Goal: Check status: Check status

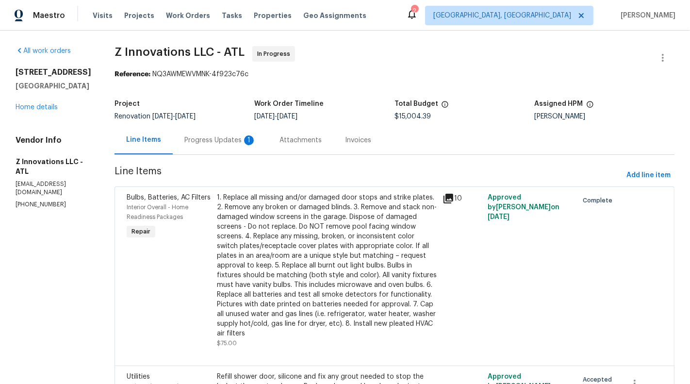
click at [212, 150] on div "Progress Updates 1" at bounding box center [220, 140] width 95 height 29
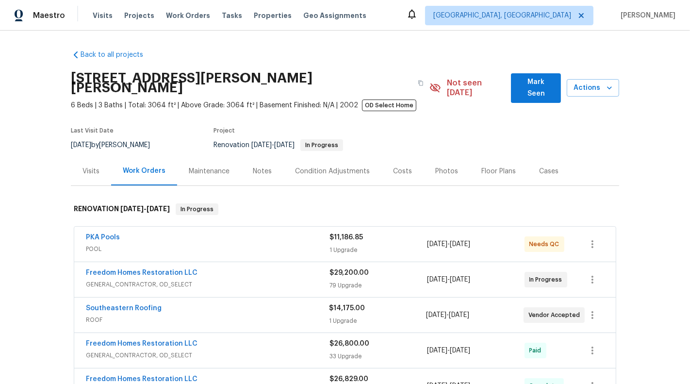
scroll to position [49, 0]
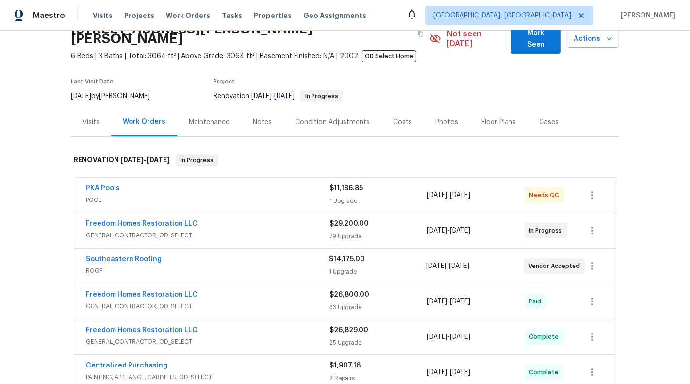
click at [303, 184] on div "PKA Pools" at bounding box center [208, 190] width 244 height 12
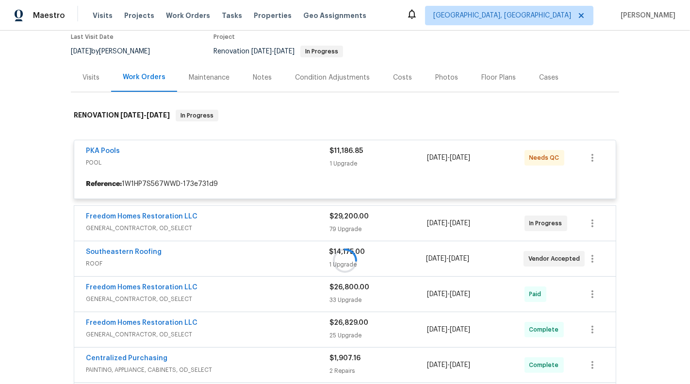
scroll to position [96, 0]
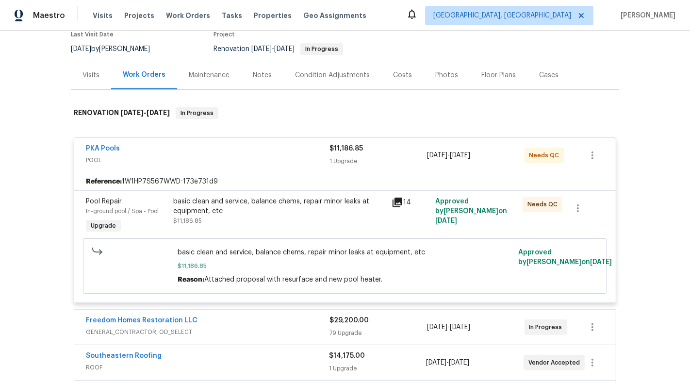
click at [299, 155] on span "POOL" at bounding box center [208, 160] width 244 height 10
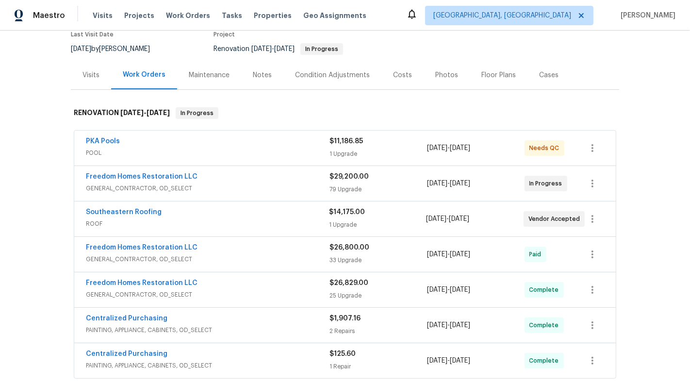
click at [297, 184] on span "GENERAL_CONTRACTOR, OD_SELECT" at bounding box center [208, 189] width 244 height 10
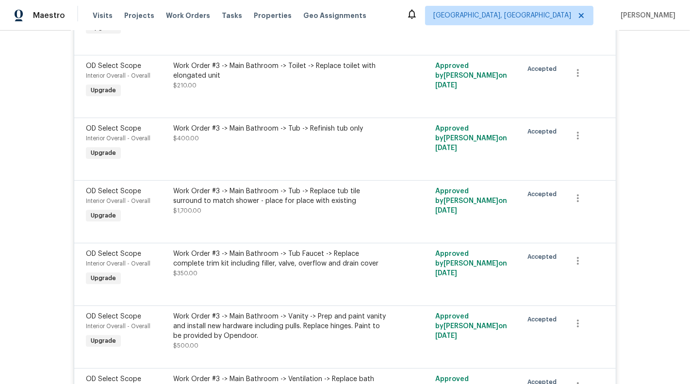
scroll to position [6001, 0]
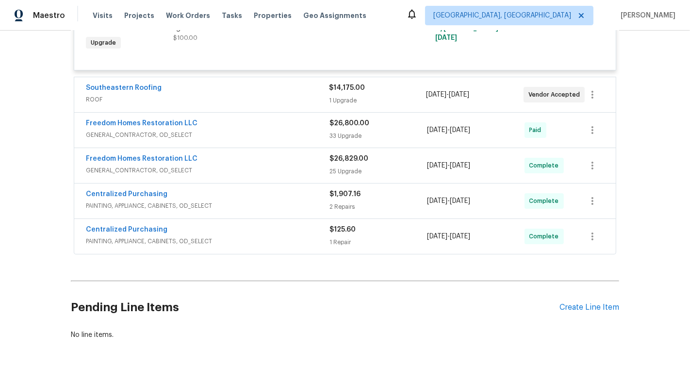
click at [274, 95] on span "ROOF" at bounding box center [207, 100] width 243 height 10
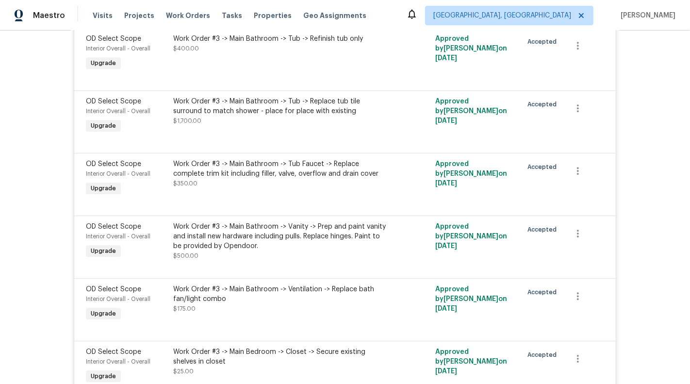
scroll to position [6116, 0]
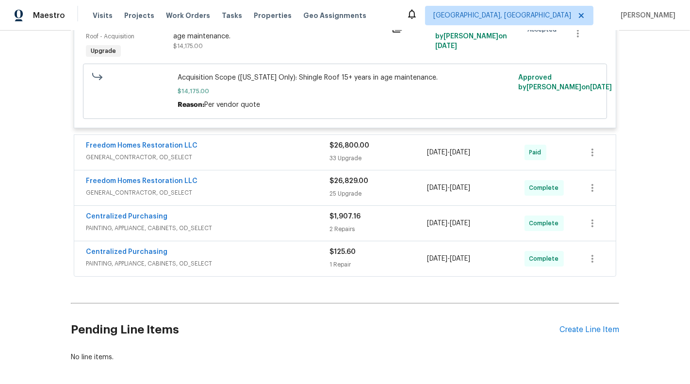
click at [357, 224] on div "2 Repairs" at bounding box center [379, 229] width 98 height 10
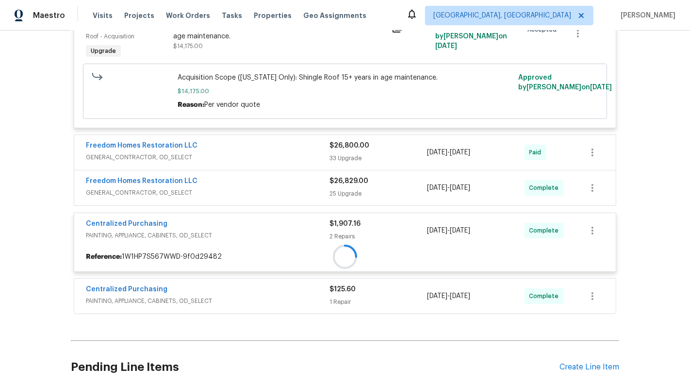
scroll to position [6176, 0]
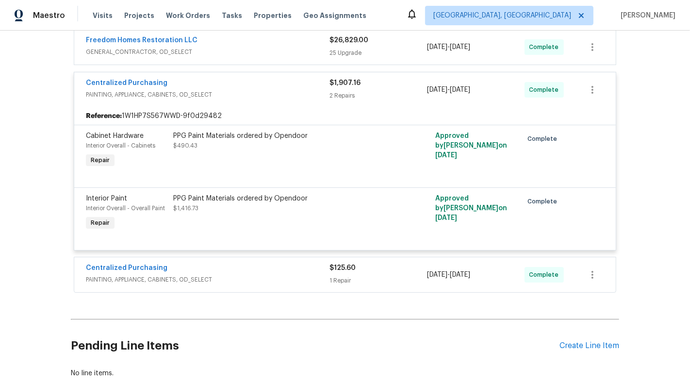
click at [346, 263] on div "$125.60 1 Repair" at bounding box center [379, 274] width 98 height 23
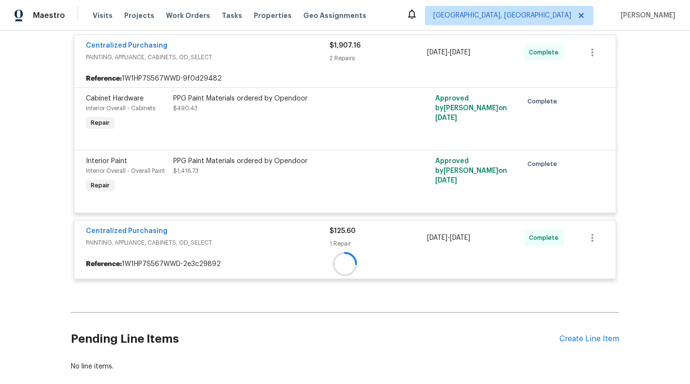
scroll to position [6326, 0]
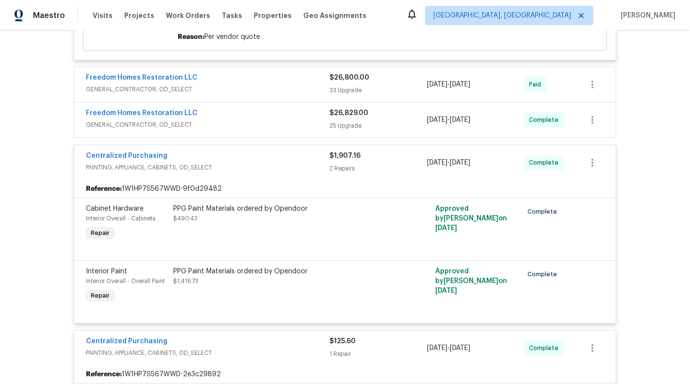
click at [349, 108] on div "$26,829.00" at bounding box center [379, 113] width 98 height 10
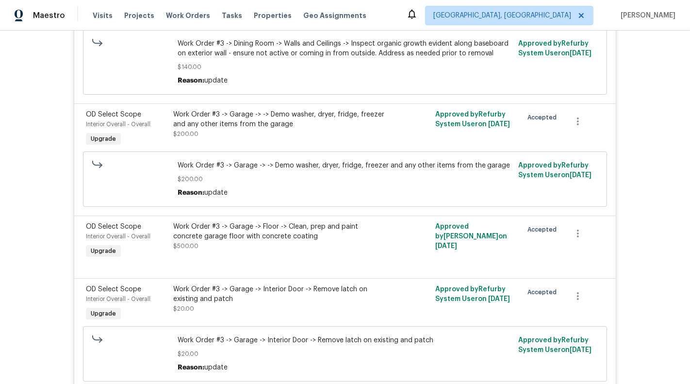
scroll to position [1475, 0]
